Goal: Information Seeking & Learning: Learn about a topic

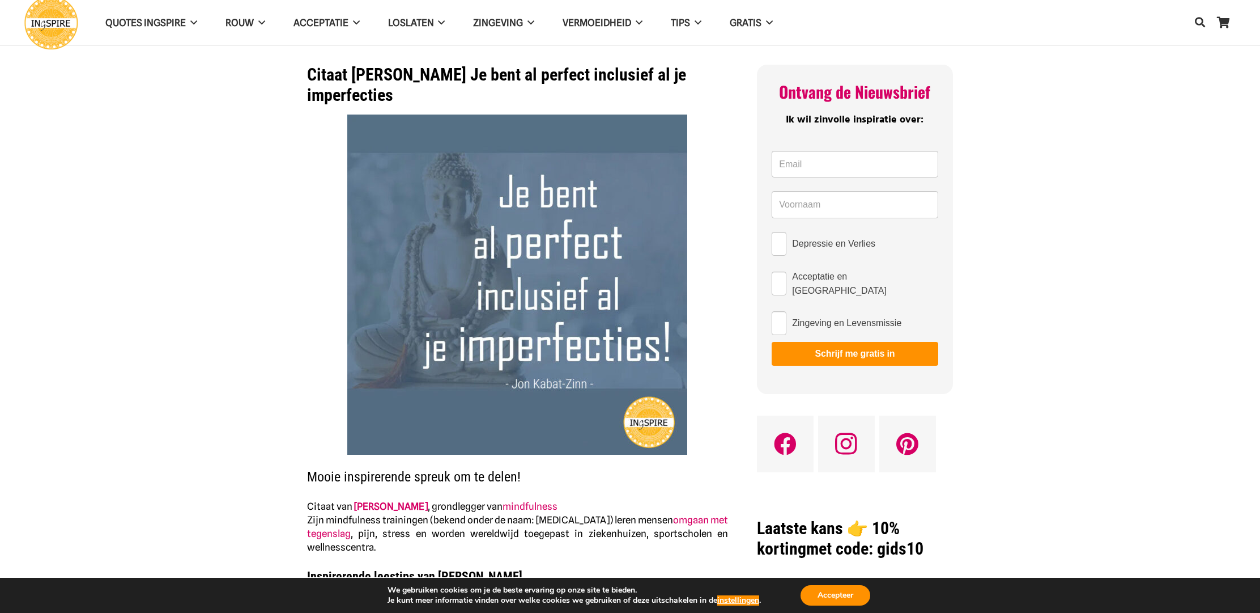
drag, startPoint x: 464, startPoint y: 73, endPoint x: 545, endPoint y: 88, distance: 82.6
click at [601, 90] on h1 "Citaat [PERSON_NAME] Je bent al perfect inclusief al je imperfecties" at bounding box center [517, 85] width 421 height 41
drag, startPoint x: 401, startPoint y: 97, endPoint x: 487, endPoint y: 63, distance: 93.1
click at [521, 76] on h1 "Citaat [PERSON_NAME] Je bent al perfect inclusief al je imperfecties" at bounding box center [517, 85] width 421 height 41
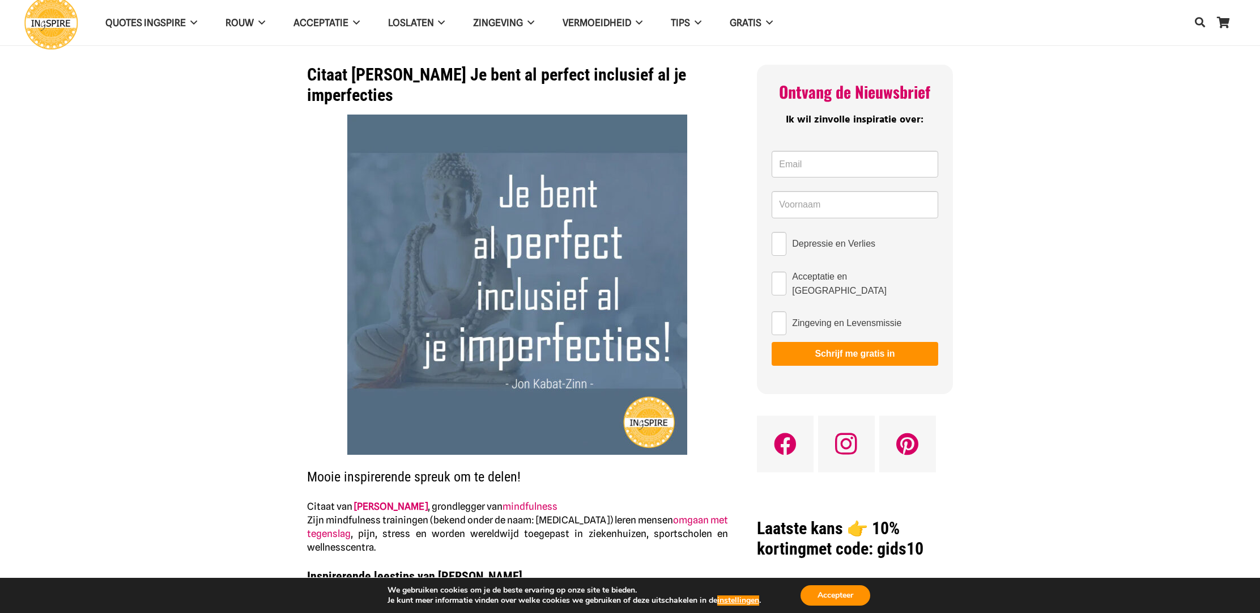
click at [521, 76] on h1 "Citaat Jon Kabat-Zinn Je bent al perfect inclusief al je imperfecties" at bounding box center [517, 85] width 421 height 41
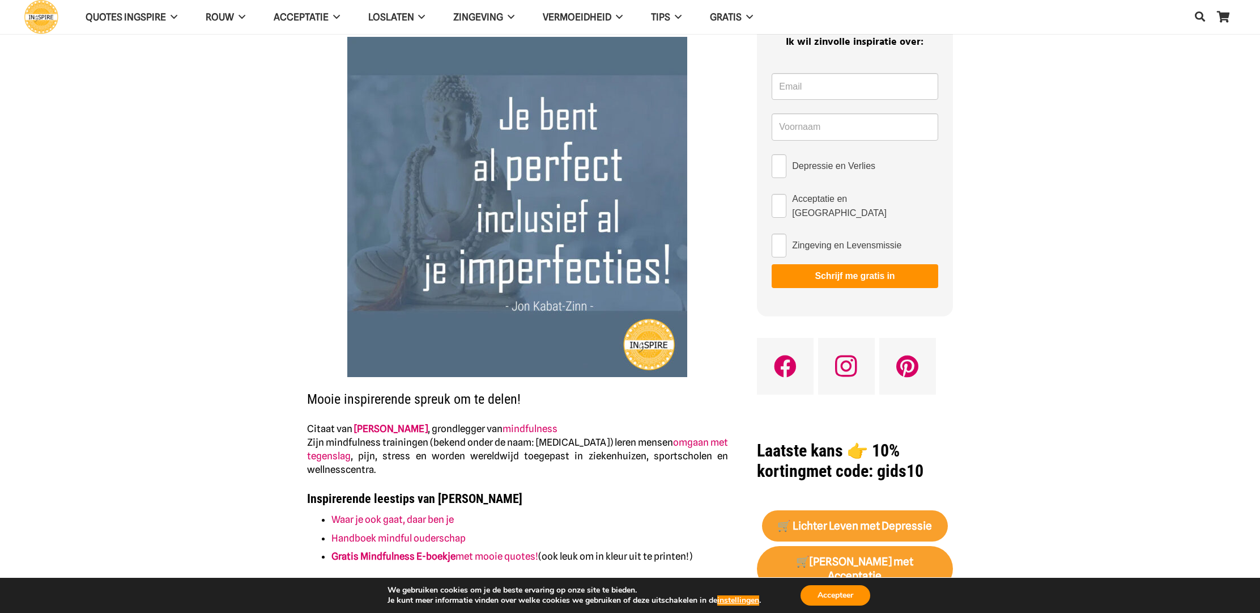
scroll to position [79, 0]
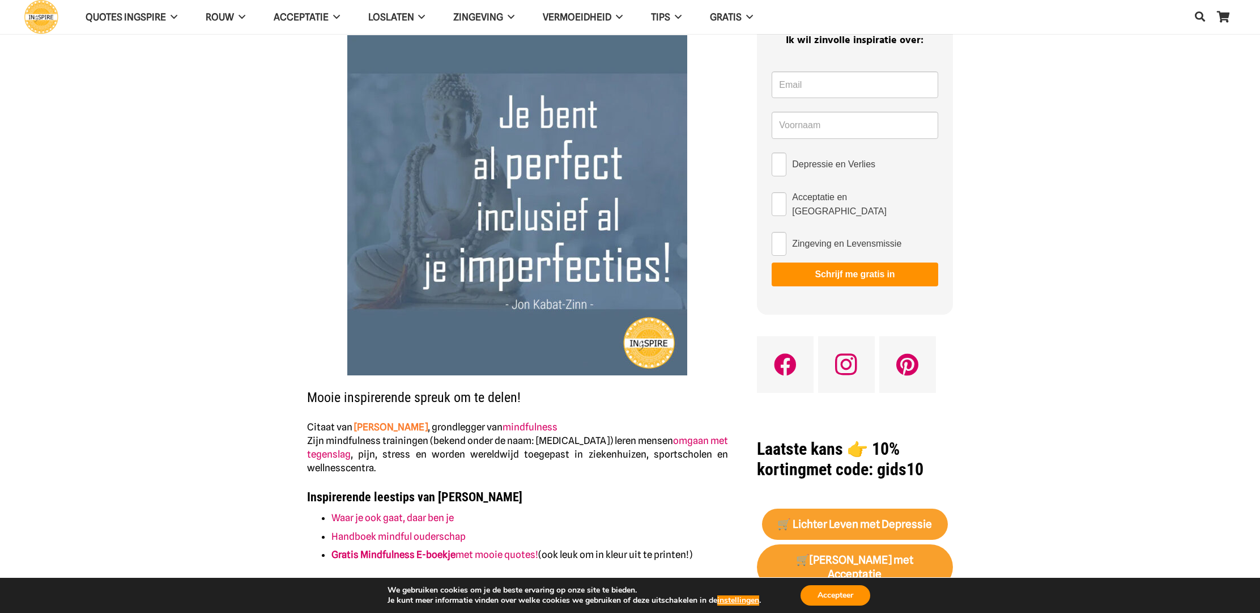
click at [396, 426] on link "Jon Kabat-Zinn" at bounding box center [391, 426] width 74 height 11
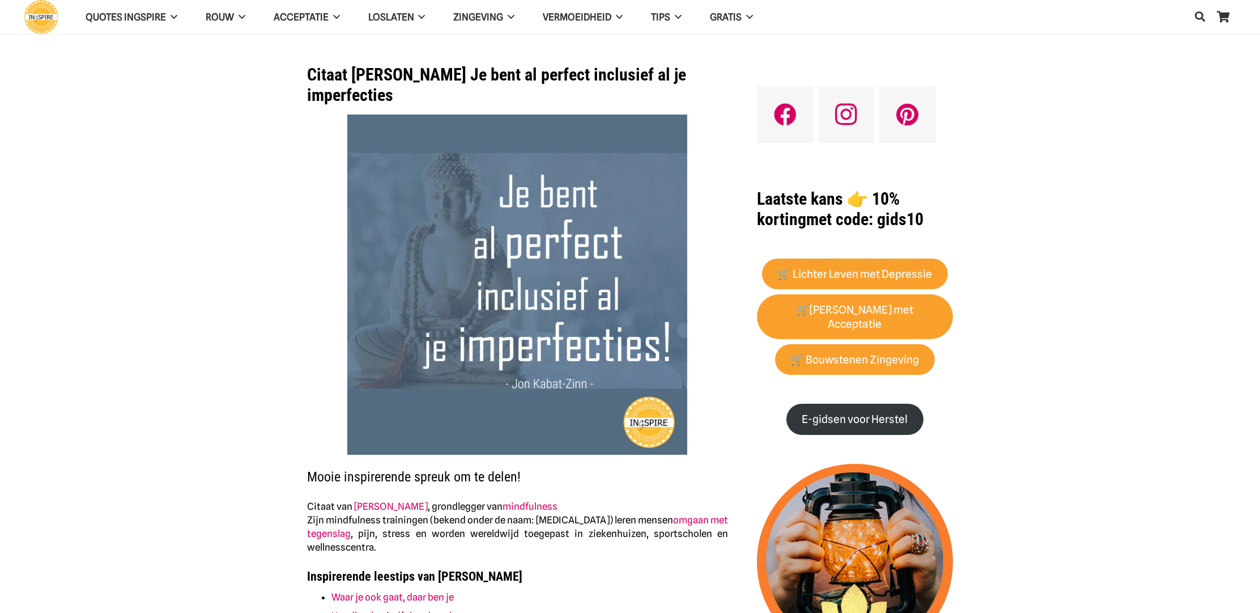
scroll to position [79, 0]
